Goal: Transaction & Acquisition: Purchase product/service

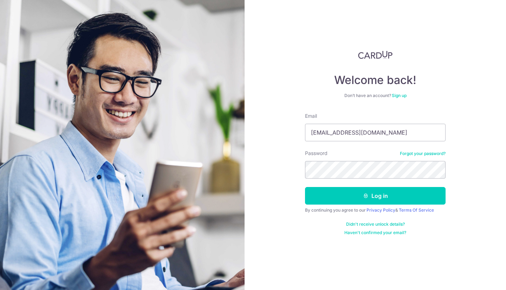
drag, startPoint x: 316, startPoint y: 131, endPoint x: 323, endPoint y: 125, distance: 8.5
click at [316, 131] on input "Wendyang2000@hotmail.com" at bounding box center [375, 133] width 140 height 18
type input "[EMAIL_ADDRESS][DOMAIN_NAME]"
click at [416, 89] on div "Welcome back! Don’t have an account? Sign up Email wendyang2000@hotmail.com Pas…" at bounding box center [375, 143] width 140 height 185
click at [375, 194] on button "Log in" at bounding box center [375, 196] width 140 height 18
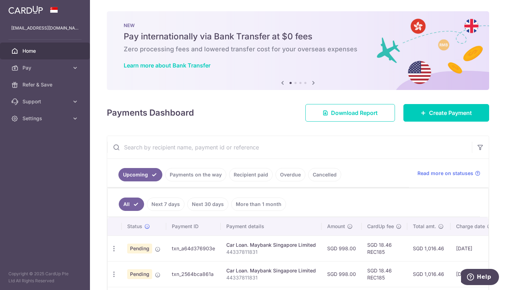
click at [28, 68] on span "Pay" at bounding box center [45, 67] width 46 height 7
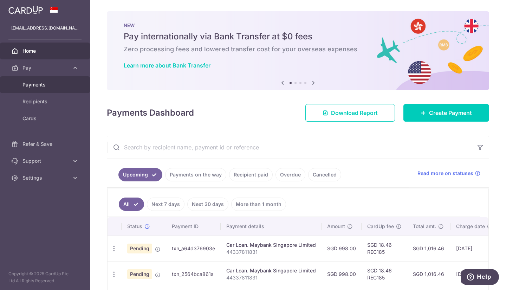
click at [32, 84] on span "Payments" at bounding box center [45, 84] width 46 height 7
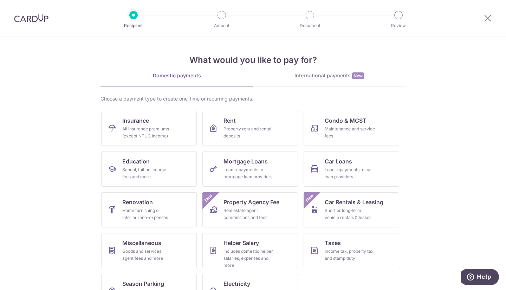
scroll to position [25, 0]
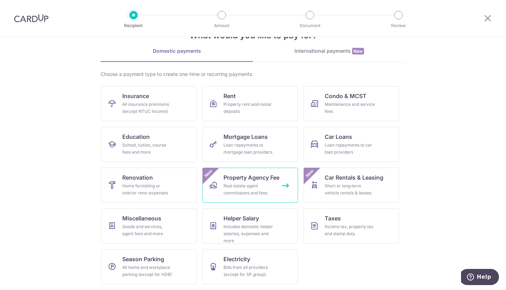
click at [230, 182] on link "Property Agency Fee Real estate agent commissions and fees New" at bounding box center [250, 185] width 96 height 35
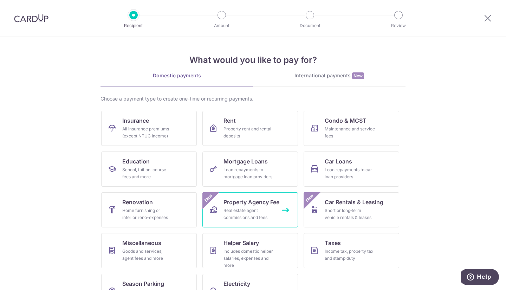
click at [267, 208] on div "Real estate agent commissions and fees" at bounding box center [248, 214] width 51 height 14
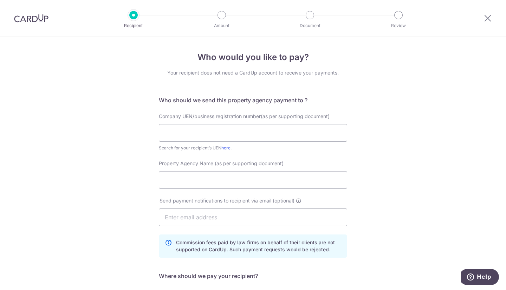
click at [26, 18] on img at bounding box center [31, 18] width 34 height 8
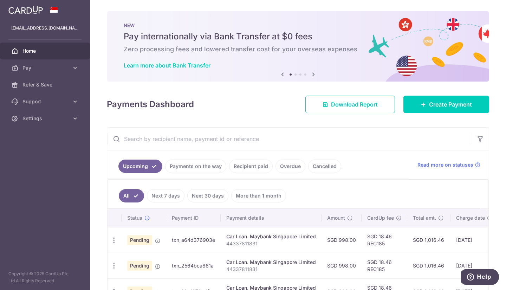
click at [28, 54] on link "Home" at bounding box center [45, 50] width 90 height 17
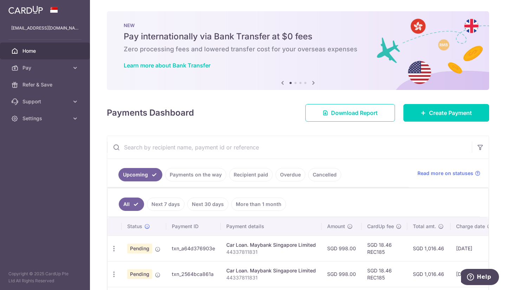
click at [23, 16] on div at bounding box center [45, 10] width 90 height 20
click at [25, 12] on img at bounding box center [25, 10] width 34 height 8
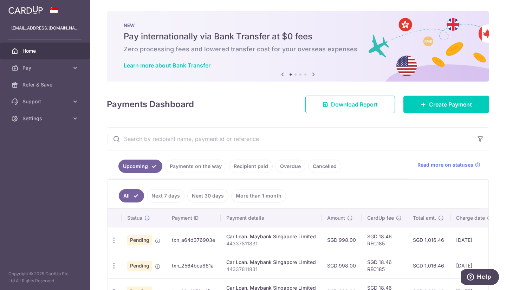
click at [31, 52] on span "Home" at bounding box center [45, 50] width 46 height 7
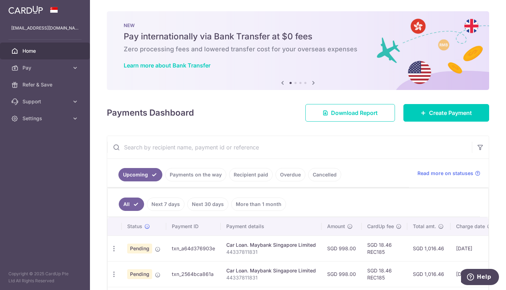
click at [55, 101] on span "Support" at bounding box center [45, 101] width 46 height 7
click at [40, 68] on span "Pay" at bounding box center [45, 67] width 46 height 7
click at [37, 85] on span "Refer & Save" at bounding box center [45, 84] width 46 height 7
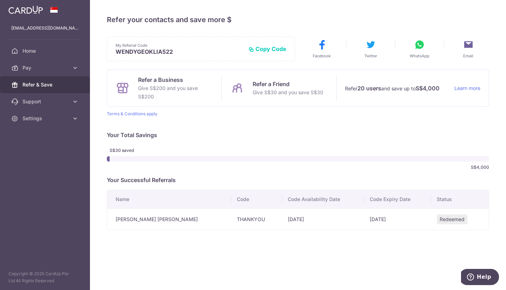
click at [34, 66] on span "Pay" at bounding box center [45, 67] width 46 height 7
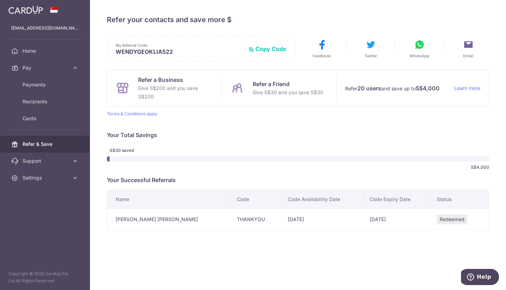
click at [34, 66] on span "Pay" at bounding box center [45, 67] width 46 height 7
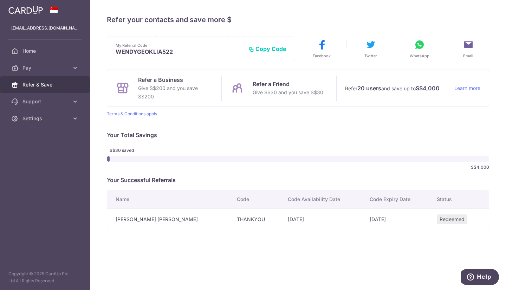
click at [42, 66] on span "Pay" at bounding box center [45, 67] width 46 height 7
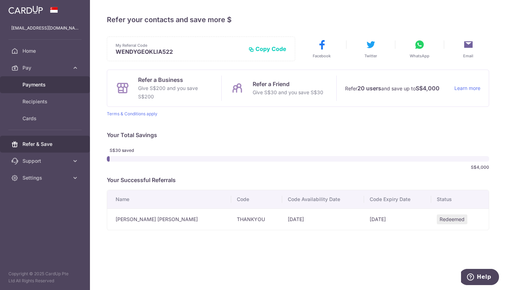
click at [40, 87] on span "Payments" at bounding box center [45, 84] width 46 height 7
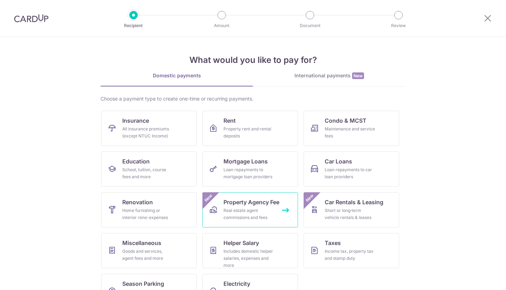
click at [244, 215] on div "Real estate agent commissions and fees" at bounding box center [248, 214] width 51 height 14
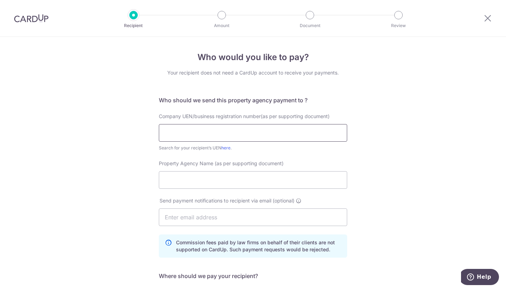
click at [192, 129] on input "text" at bounding box center [253, 133] width 188 height 18
click at [201, 130] on input "text" at bounding box center [253, 133] width 188 height 18
click at [225, 147] on link "here" at bounding box center [225, 147] width 9 height 5
click at [241, 125] on input "text" at bounding box center [253, 133] width 188 height 18
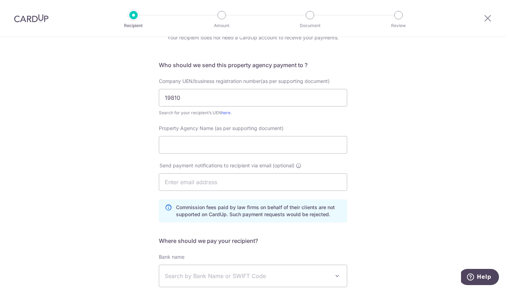
click at [450, 132] on div "Who would you like to pay? Your recipient does not need a CardUp account to rec…" at bounding box center [253, 196] width 506 height 388
click at [183, 91] on input "19810" at bounding box center [253, 98] width 188 height 18
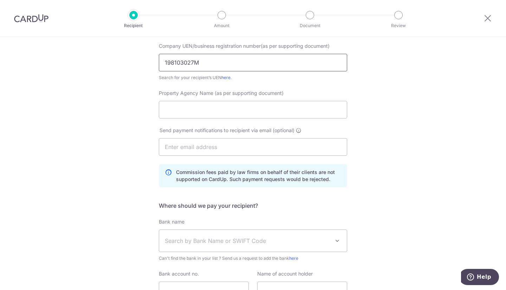
type input "198103027M"
click at [454, 148] on div "Who would you like to pay? Your recipient does not need a CardUp account to rec…" at bounding box center [253, 161] width 506 height 388
click at [217, 110] on input "Property Agency Name (as per supporting document)" at bounding box center [253, 110] width 188 height 18
click at [474, 205] on div "Who would you like to pay? Your recipient does not need a CardUp account to rec…" at bounding box center [253, 161] width 506 height 388
click at [192, 101] on input "Property Agency Name (as per supporting document)" at bounding box center [253, 110] width 188 height 18
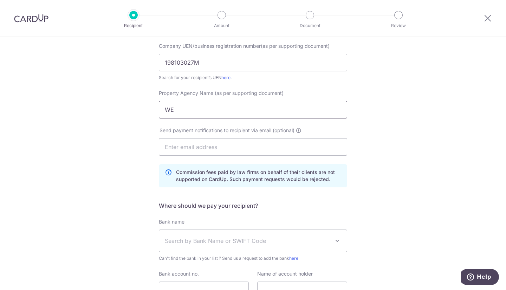
type input "W"
type input "ERA Realty Network Pte Ltd"
drag, startPoint x: 445, startPoint y: 138, endPoint x: 439, endPoint y: 139, distance: 6.1
click at [445, 138] on div "Who would you like to pay? Your recipient does not need a CardUp account to rec…" at bounding box center [253, 161] width 506 height 388
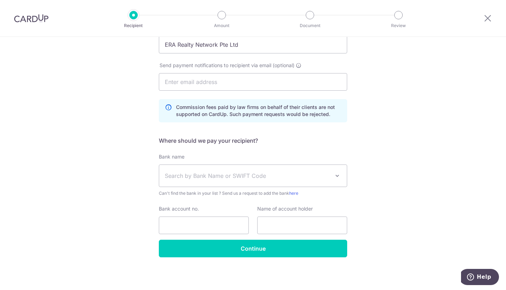
scroll to position [136, 0]
click at [226, 172] on span "Search by Bank Name or SWIFT Code" at bounding box center [247, 175] width 165 height 8
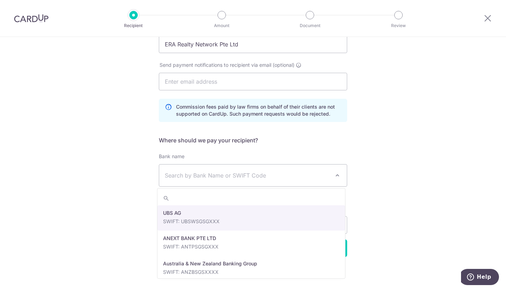
drag, startPoint x: 431, startPoint y: 172, endPoint x: 382, endPoint y: 183, distance: 49.3
click at [431, 172] on div "Who would you like to pay? Your recipient does not need a CardUp account to rec…" at bounding box center [253, 95] width 506 height 388
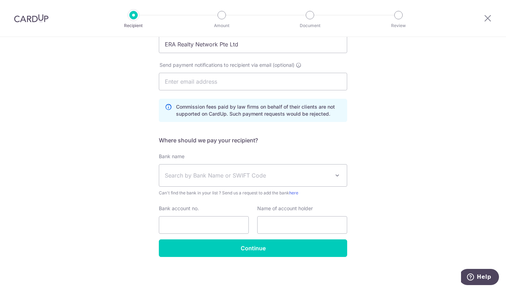
click at [205, 179] on span "Search by Bank Name or SWIFT Code" at bounding box center [247, 175] width 165 height 8
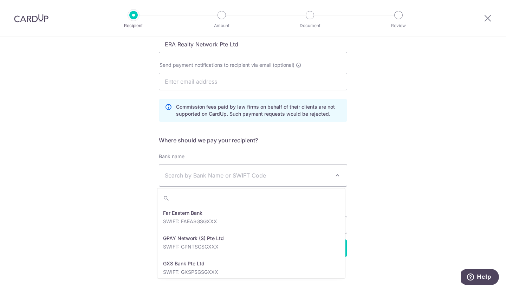
scroll to position [562, 0]
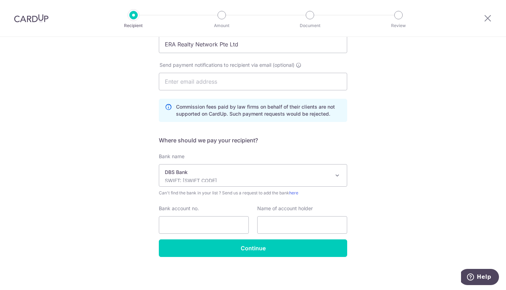
select select "6"
click at [186, 228] on input "Bank account no." at bounding box center [204, 225] width 90 height 18
type input "065-006620-3"
click at [432, 218] on div "Who would you like to pay? Your recipient does not need a CardUp account to rec…" at bounding box center [253, 95] width 506 height 388
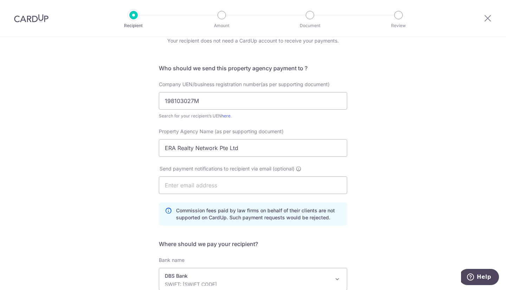
scroll to position [0, 0]
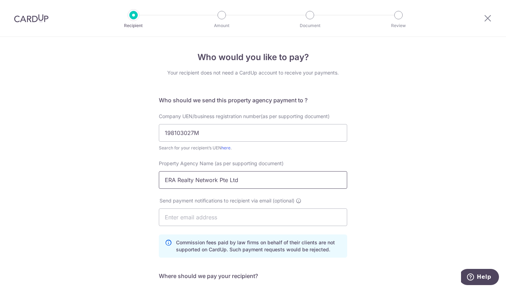
drag, startPoint x: 237, startPoint y: 181, endPoint x: 135, endPoint y: 180, distance: 102.2
click at [135, 180] on div "Who would you like to pay? Your recipient does not need a CardUp account to rec…" at bounding box center [253, 231] width 506 height 388
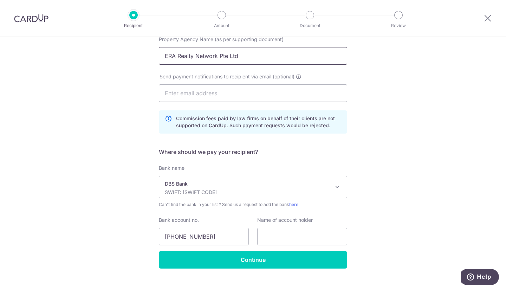
scroll to position [136, 0]
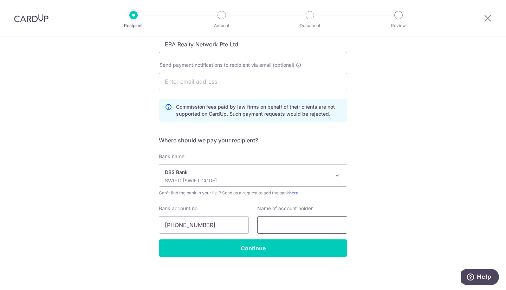
click at [282, 223] on input "text" at bounding box center [302, 225] width 90 height 18
paste input "ERA Realty Network Pte Ltd"
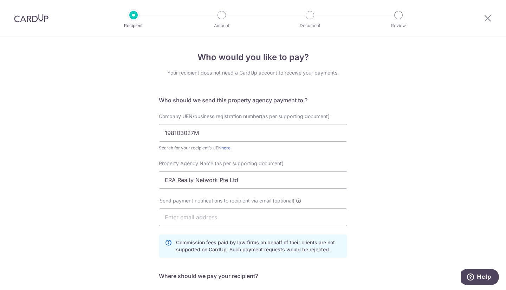
type input "ERA Realty Network Pte Ltd"
click at [441, 171] on div "Who would you like to pay? Your recipient does not need a CardUp account to rec…" at bounding box center [253, 231] width 506 height 388
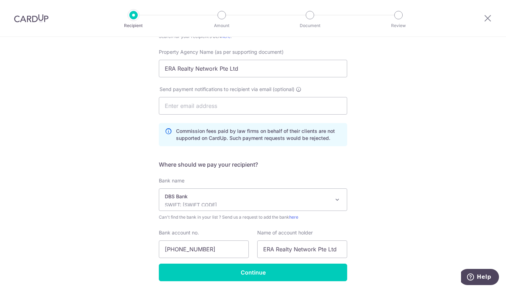
scroll to position [136, 0]
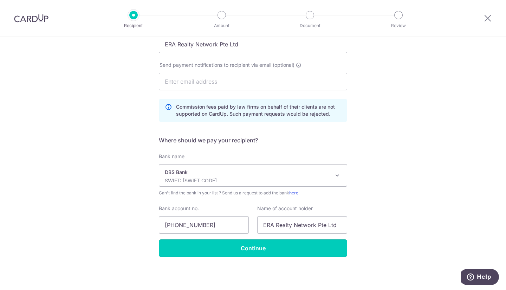
click at [293, 246] on input "Continue" at bounding box center [253, 248] width 188 height 18
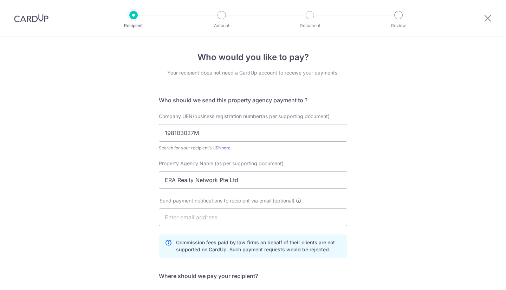
scroll to position [152, 0]
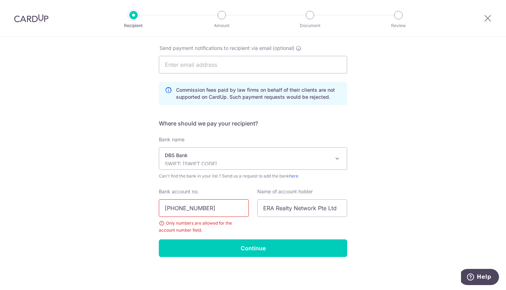
click at [176, 209] on input "[PHONE_NUMBER]" at bounding box center [204, 208] width 90 height 18
click at [196, 209] on input "065006620-3" at bounding box center [204, 208] width 90 height 18
type input "0650066203"
click at [266, 251] on input "Continue" at bounding box center [253, 248] width 188 height 18
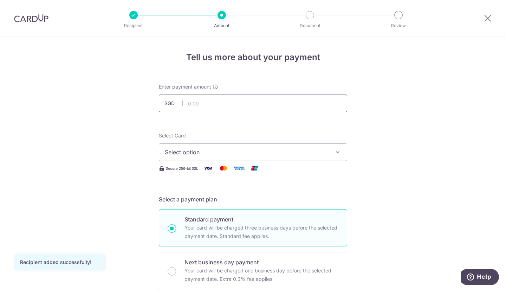
click at [221, 105] on input "text" at bounding box center [253, 103] width 188 height 18
type input "2,325.00"
click at [202, 154] on span "Select option" at bounding box center [247, 152] width 164 height 8
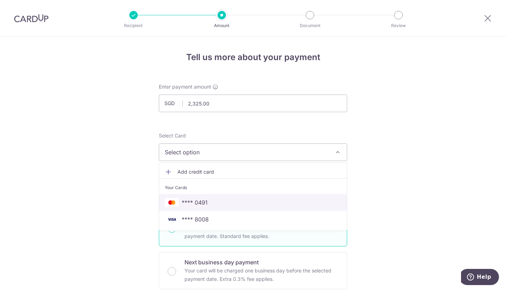
click at [232, 201] on span "**** 0491" at bounding box center [253, 202] width 176 height 8
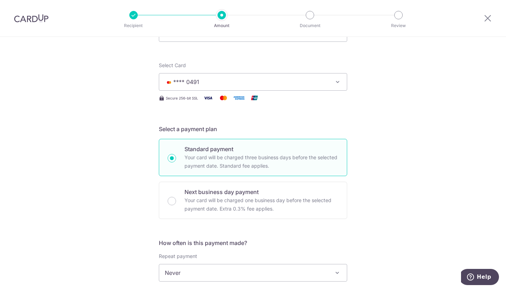
scroll to position [176, 0]
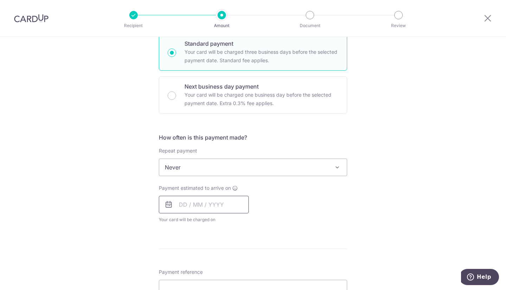
click at [184, 205] on input "text" at bounding box center [204, 205] width 90 height 18
click at [391, 212] on div "Tell us more about your payment Enter payment amount SGD 2,325.00 2325.00 Recip…" at bounding box center [253, 178] width 506 height 635
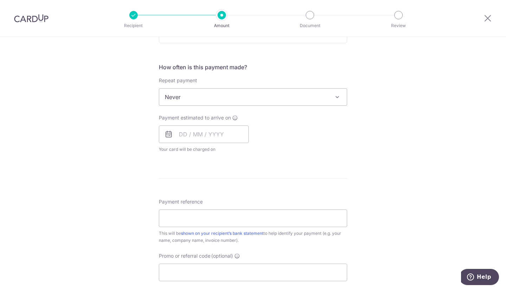
click at [170, 135] on icon at bounding box center [168, 134] width 8 height 8
click at [178, 136] on input "text" at bounding box center [204, 134] width 90 height 18
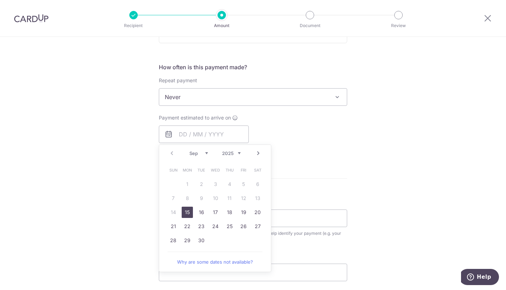
click at [186, 215] on link "15" at bounding box center [187, 211] width 11 height 11
type input "15/09/2025"
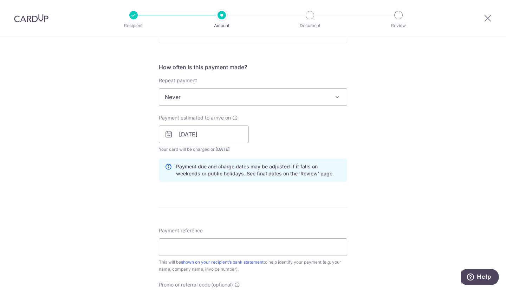
click at [357, 140] on div "Tell us more about your payment Enter payment amount SGD 2,325.00 2325.00 Recip…" at bounding box center [253, 123] width 506 height 664
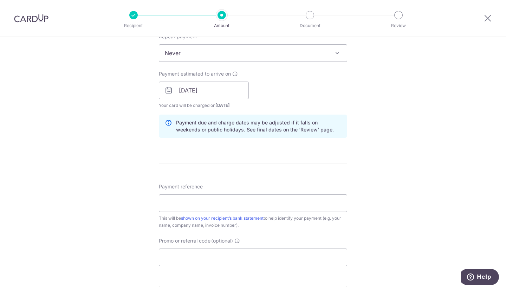
scroll to position [316, 0]
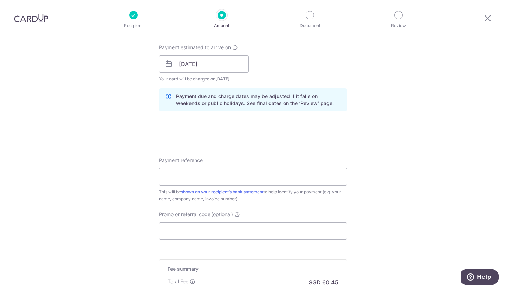
click at [416, 149] on div "Tell us more about your payment Enter payment amount SGD 2,325.00 2325.00 Recip…" at bounding box center [253, 53] width 506 height 664
click at [209, 178] on input "Payment reference" at bounding box center [253, 177] width 188 height 18
click at [393, 228] on div "Tell us more about your payment Enter payment amount SGD 2,325.00 2325.00 Recip…" at bounding box center [253, 53] width 506 height 664
click at [212, 181] on input "NVL" at bounding box center [253, 177] width 188 height 18
type input "NVL2584453"
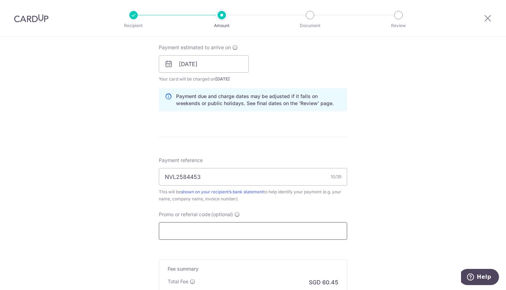
click at [220, 227] on input "Promo or referral code (optional)" at bounding box center [253, 231] width 188 height 18
paste input "OFF225"
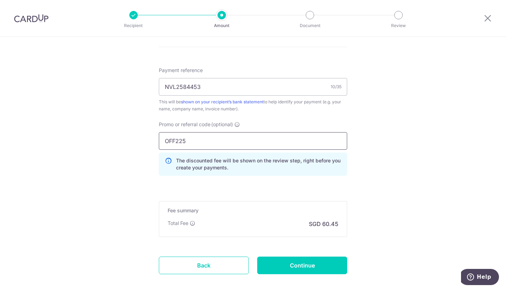
scroll to position [443, 0]
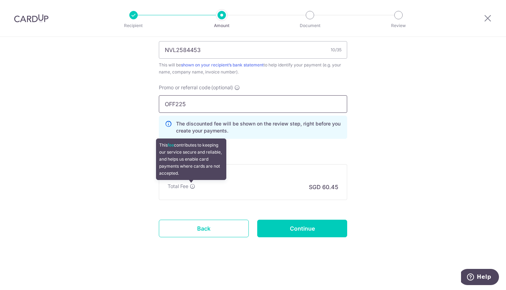
type input "OFF225"
click at [191, 186] on icon at bounding box center [193, 186] width 6 height 6
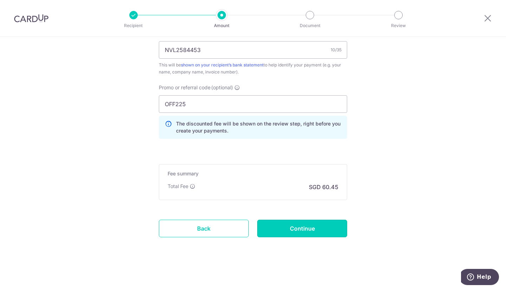
click at [300, 230] on input "Continue" at bounding box center [302, 228] width 90 height 18
type input "Create Schedule"
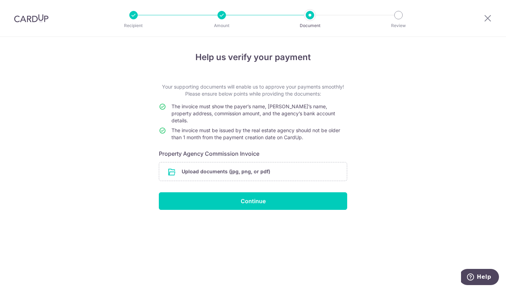
click at [222, 168] on input "file" at bounding box center [253, 171] width 188 height 18
click at [190, 164] on input "file" at bounding box center [253, 171] width 188 height 18
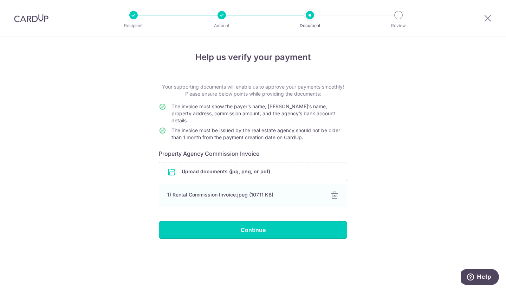
click at [269, 224] on input "Continue" at bounding box center [253, 230] width 188 height 18
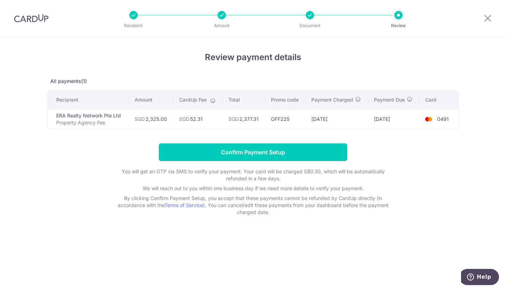
click at [300, 152] on input "Confirm Payment Setup" at bounding box center [253, 152] width 188 height 18
